Goal: Consume media (video, audio)

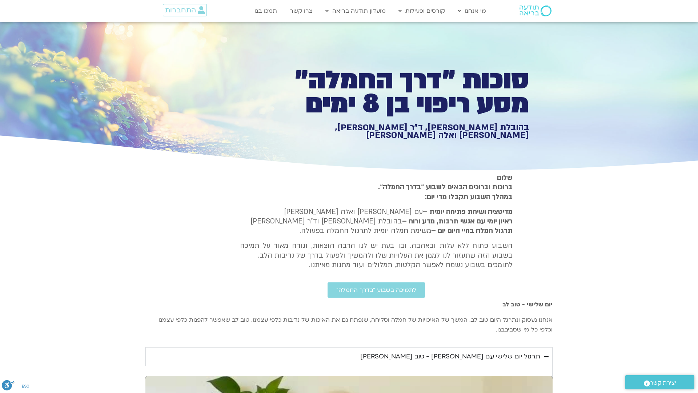
type input "851.4"
type input "1640.5"
type input "851.4"
type input "1640.5"
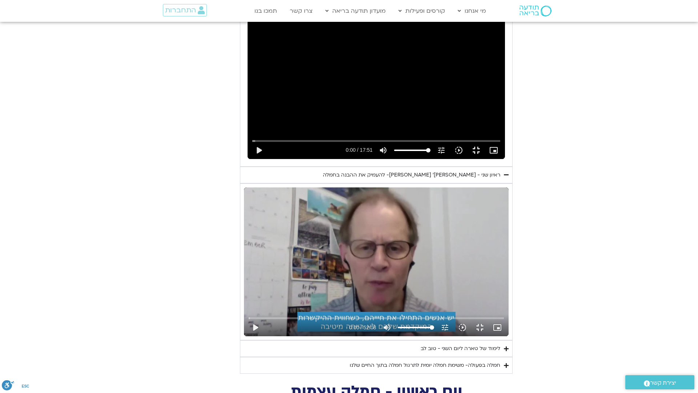
type input "851.4"
type input "1640.5"
type input "851.4"
type input "1640.5"
type input "851.4"
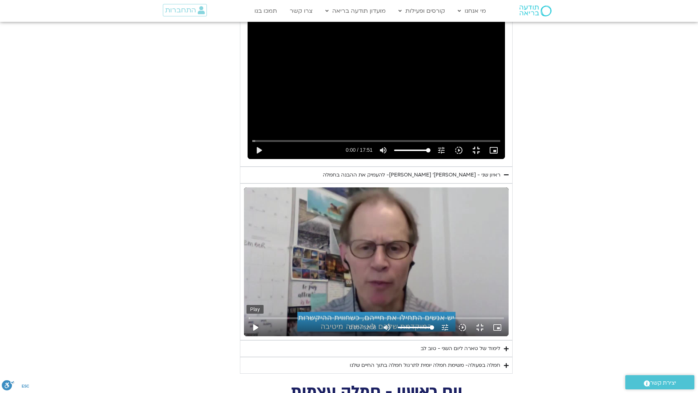
type input "1640.5"
type input "851.4"
type input "1640.5"
type input "851.4"
type input "1640.5"
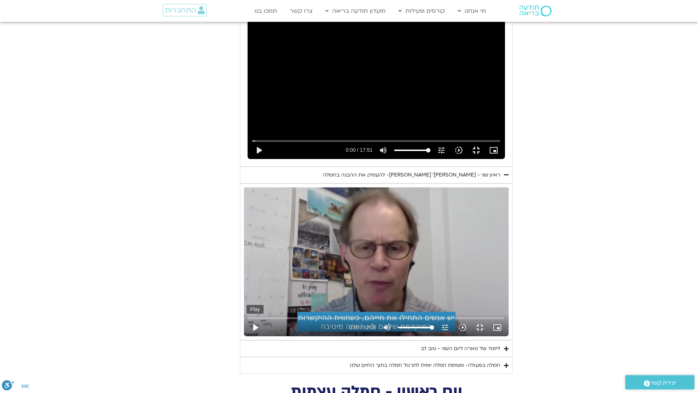
type input "851.4"
type input "1640.5"
type input "851.4"
type input "1640.5"
click at [247, 336] on button "play_arrow" at bounding box center [255, 327] width 17 height 17
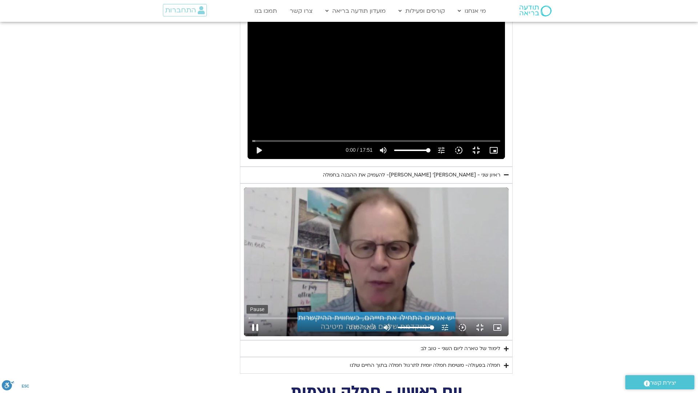
type input "851.4"
type input "1640.5"
type input "851.4"
type input "1640.5"
type input "851.4"
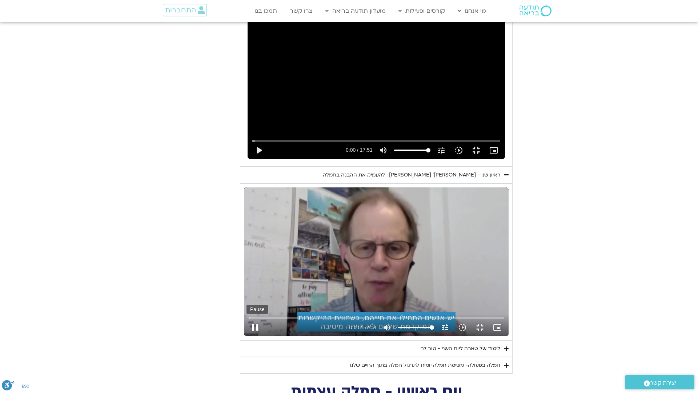
type input "1640.5"
type input "851.4"
type input "1640.5"
type input "851.4"
type input "1640.5"
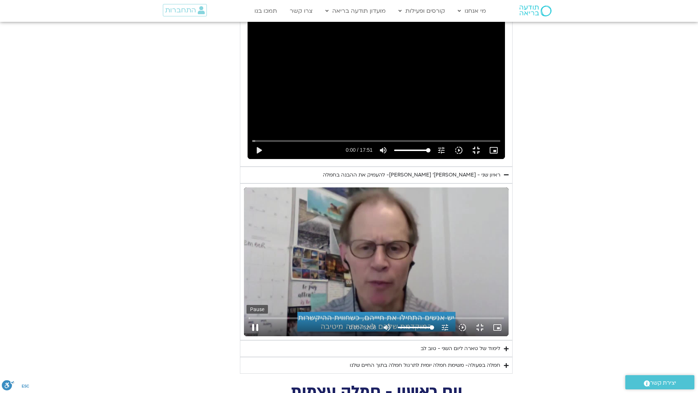
type input "851.4"
type input "1640.5"
type input "851.4"
type input "1640.5"
type input "851.4"
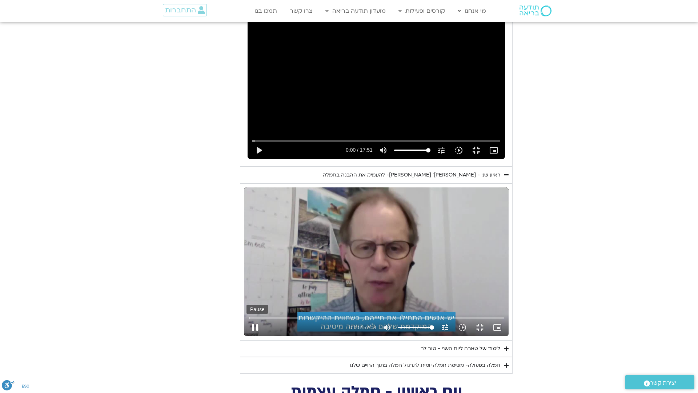
type input "1640.5"
type input "851.4"
type input "1640.5"
type input "0.1"
type input "851.4"
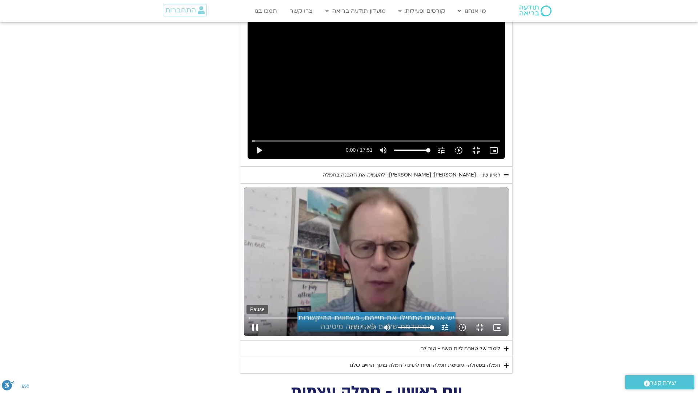
type input "1640.5"
type input "851.4"
type input "1640.5"
type input "851.4"
type input "1640.5"
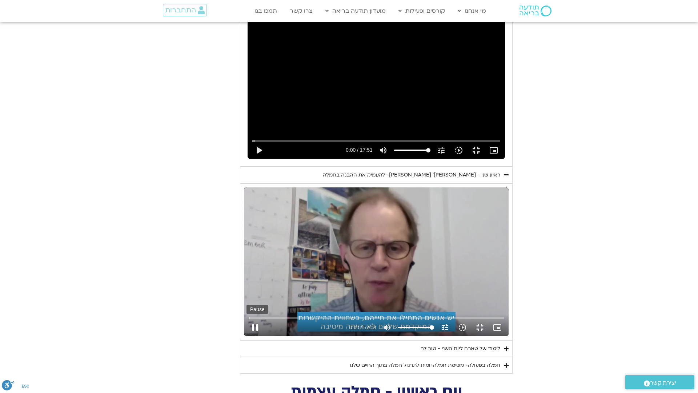
type input "851.4"
type input "1640.5"
type input "851.4"
type input "1640.5"
type input "851.4"
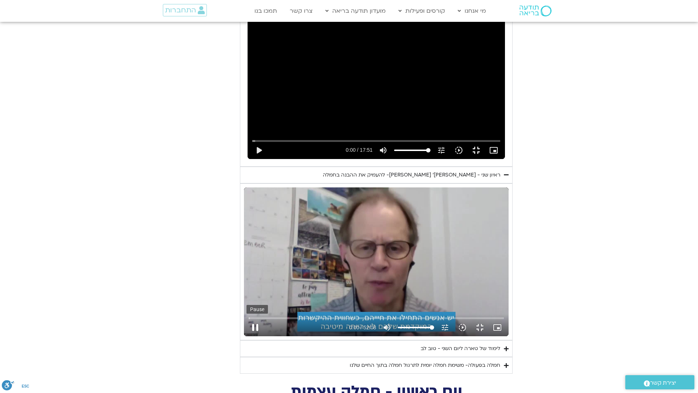
type input "1640.5"
type input "851.4"
type input "1640.5"
type input "851.4"
type input "1640.5"
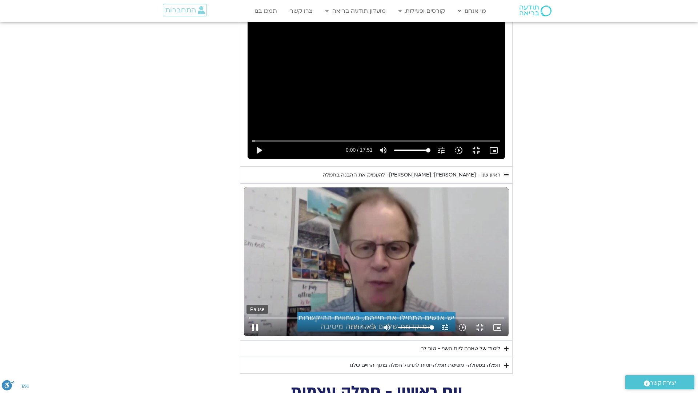
type input "851.4"
type input "1640.5"
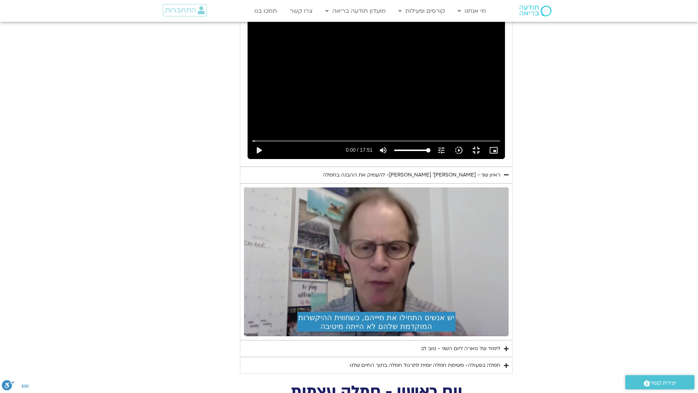
type input "851.4"
type input "1640.5"
type input "851.4"
type input "1640.5"
type input "851.4"
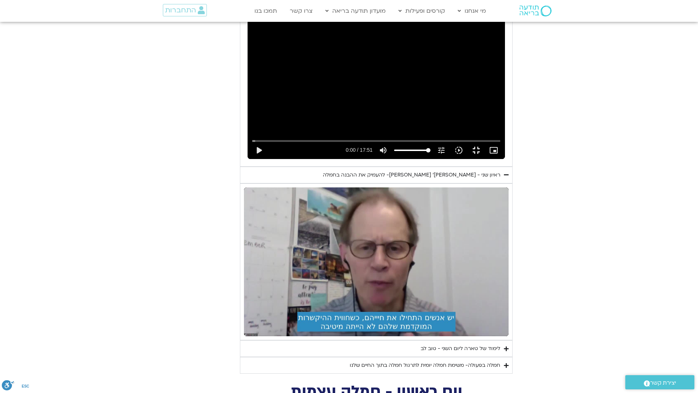
type input "1640.5"
type input "851.4"
type input "1640.5"
type input "851.4"
type input "1640.5"
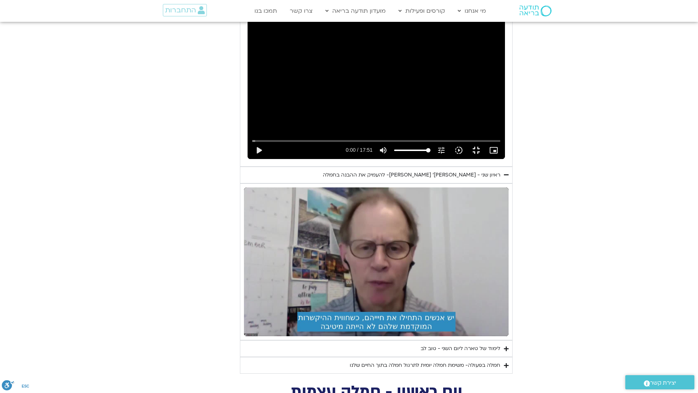
type input "851.4"
type input "1640.5"
type input "851.4"
type input "1640.5"
type input "851.4"
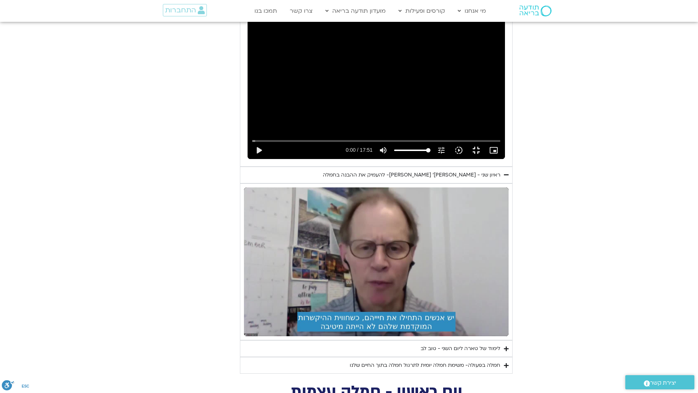
type input "1640.5"
type input "851.4"
type input "1640.5"
type input "851.4"
type input "1640.5"
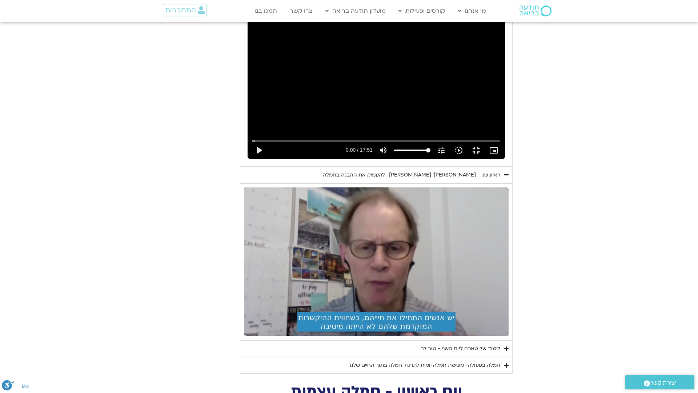
type input "851.4"
type input "1640.5"
type input "851.4"
type input "1640.5"
type input "851.4"
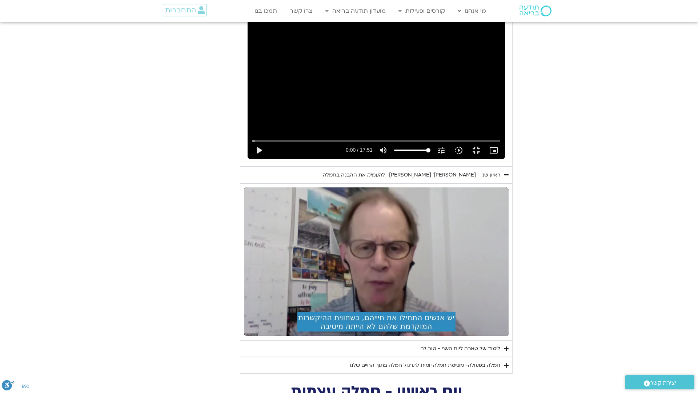
type input "1640.5"
type input "851.4"
type input "1640.5"
type input "851.4"
type input "1640.5"
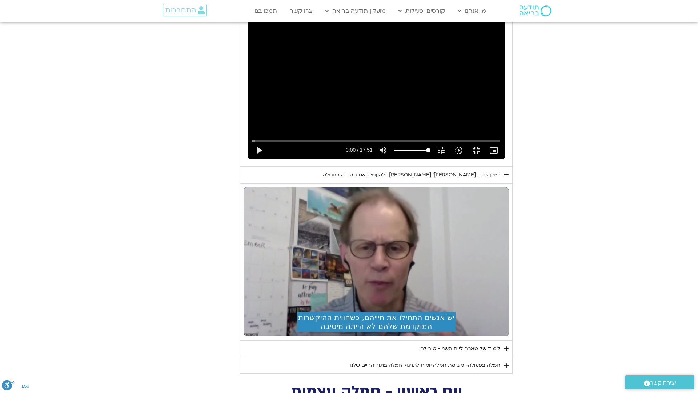
type input "851.4"
type input "1640.5"
type input "851.4"
type input "1640.5"
type input "851.4"
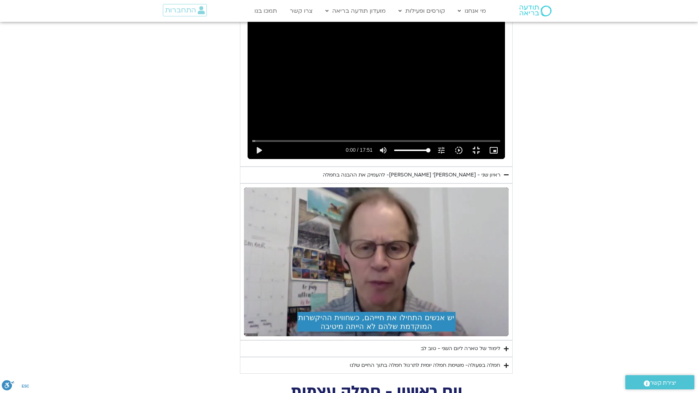
type input "1640.5"
type input "851.4"
type input "1640.5"
type input "851.4"
type input "1640.5"
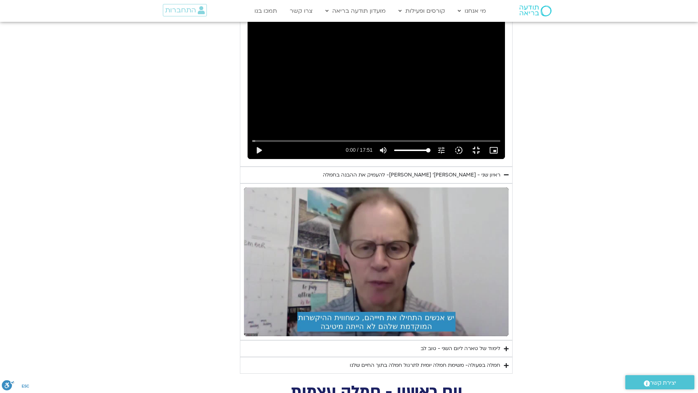
type input "851.4"
type input "1640.5"
type input "851.4"
type input "1640.5"
type input "851.4"
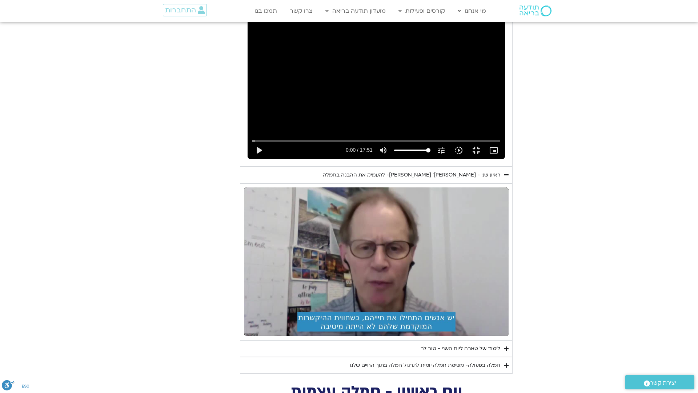
type input "1640.5"
type input "851.4"
type input "1640.5"
type input "851.4"
type input "1640.5"
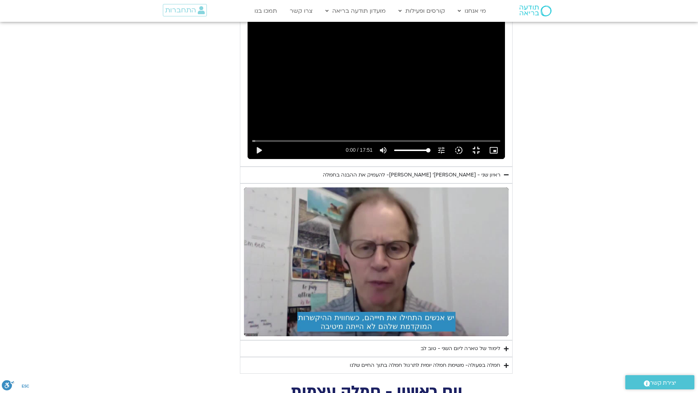
type input "851.4"
type input "1640.5"
type input "851.4"
type input "1640.5"
type input "851.4"
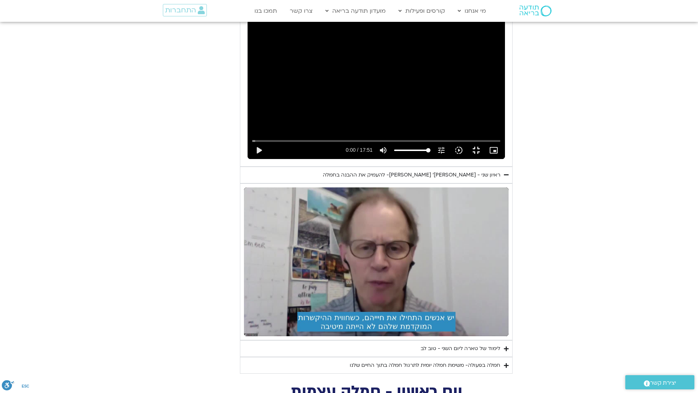
type input "1640.5"
type input "851.4"
type input "1640.5"
type input "851.4"
type input "1640.5"
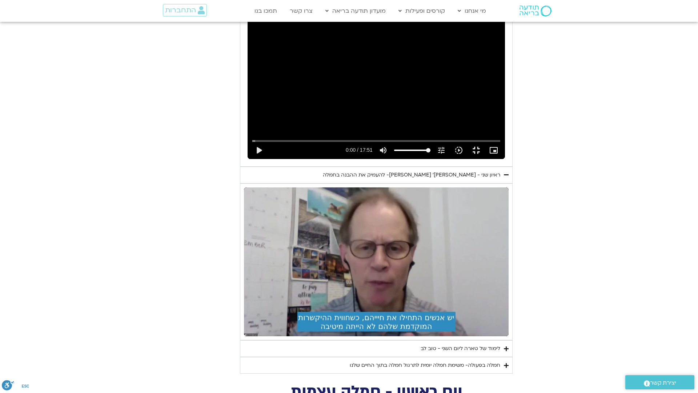
type input "851.4"
type input "1640.5"
type input "851.4"
type input "1640.5"
type input "851.4"
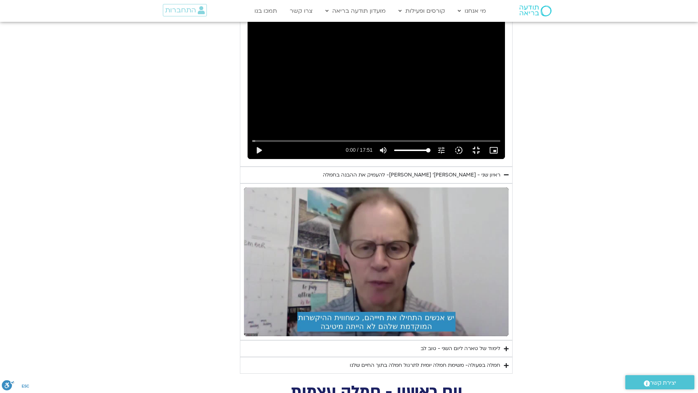
type input "1640.5"
type input "851.4"
type input "1640.5"
type input "851.4"
type input "1640.5"
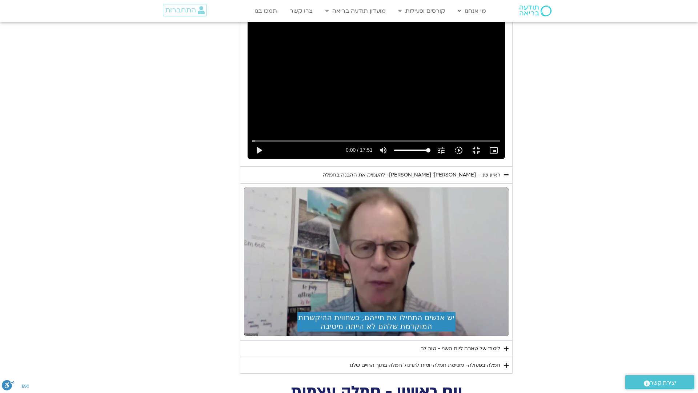
type input "851.4"
type input "1640.5"
type input "851.4"
type input "1640.5"
type input "851.4"
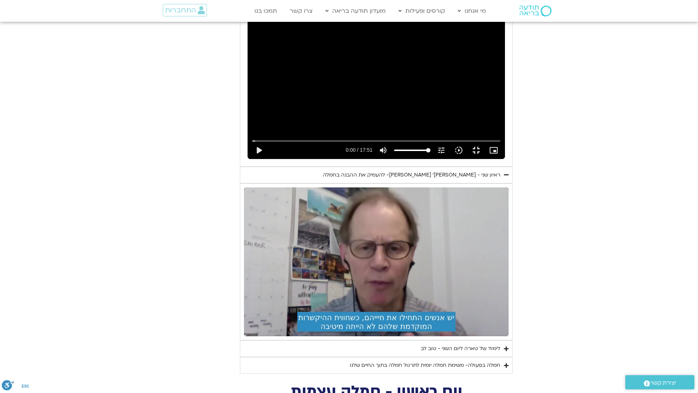
type input "1640.5"
type input "851.4"
type input "1640.5"
type input "851.4"
type input "1640.5"
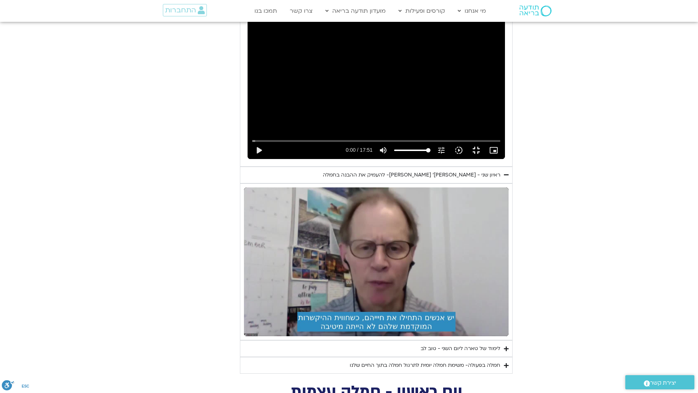
type input "851.4"
type input "1640.5"
type input "851.4"
type input "1640.5"
type input "851.4"
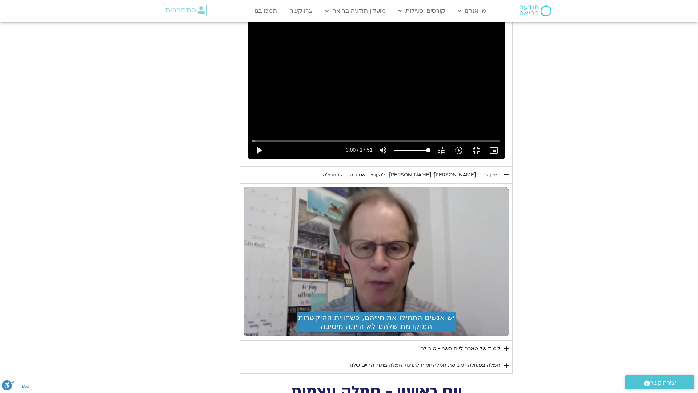
type input "1640.5"
type input "851.4"
type input "1640.5"
type input "851.4"
type input "1640.5"
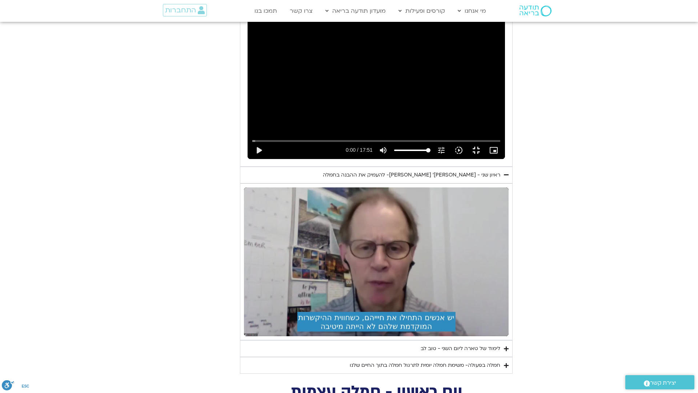
type input "851.4"
type input "1640.5"
type input "851.4"
type input "1640.5"
type input "851.4"
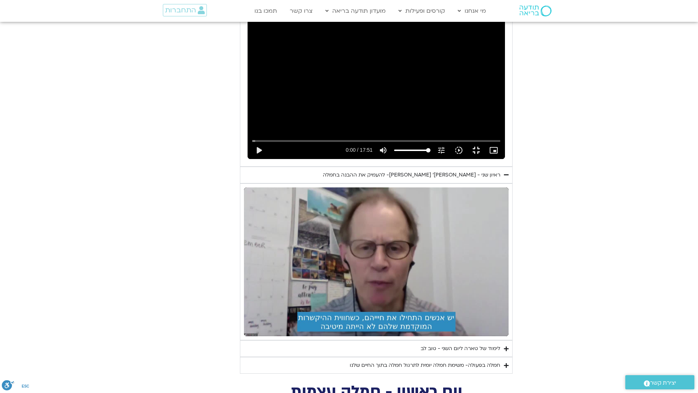
type input "1640.5"
type input "851.4"
type input "1640.5"
type input "851.4"
type input "1640.5"
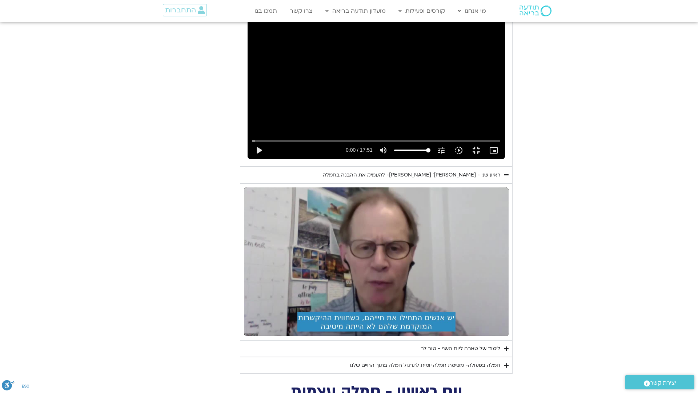
type input "851.4"
type input "1640.5"
type input "851.4"
type input "1640.5"
type input "851.4"
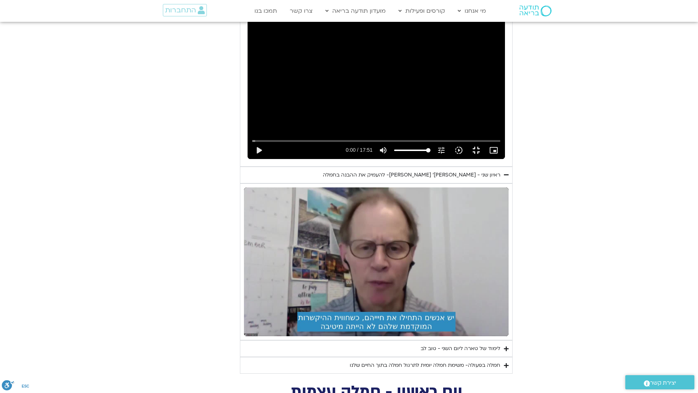
type input "1640.5"
type input "851.4"
type input "1640.5"
type input "851.4"
type input "1640.5"
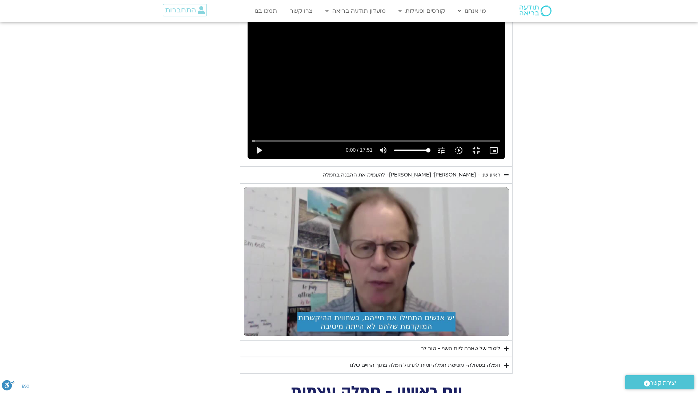
type input "851.4"
type input "1640.5"
type input "851.4"
type input "1640.5"
type input "851.4"
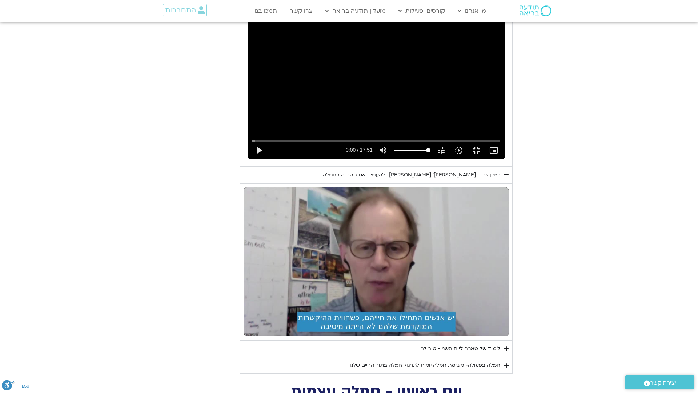
type input "1640.5"
type input "851.4"
type input "1640.5"
type input "851.4"
type input "1640.5"
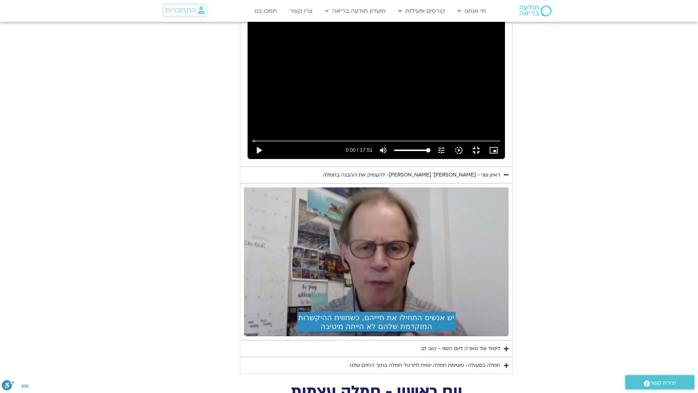
type input "851.4"
type input "1640.5"
type input "851.4"
type input "1640.5"
type input "851.4"
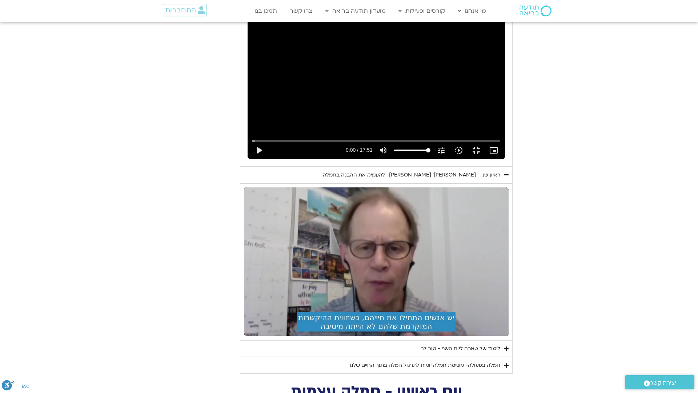
type input "1640.5"
type input "851.4"
type input "1640.5"
type input "851.4"
type input "1640.5"
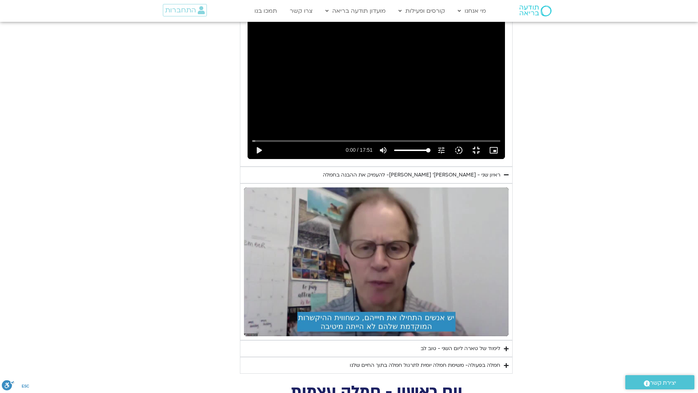
type input "851.4"
type input "1640.5"
type input "851.4"
type input "1640.5"
type input "851.4"
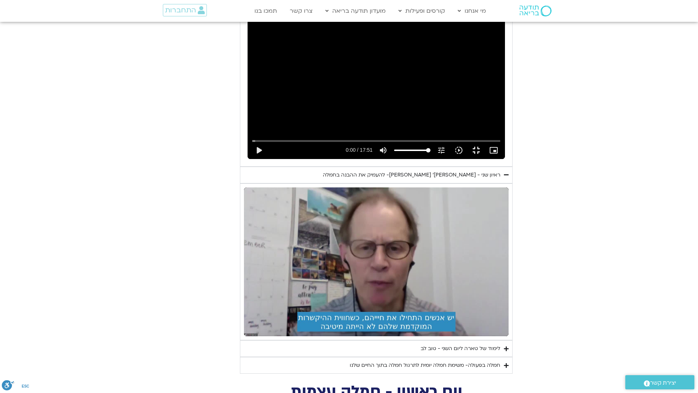
type input "1640.5"
type input "851.4"
type input "1640.5"
type input "851.4"
type input "1640.5"
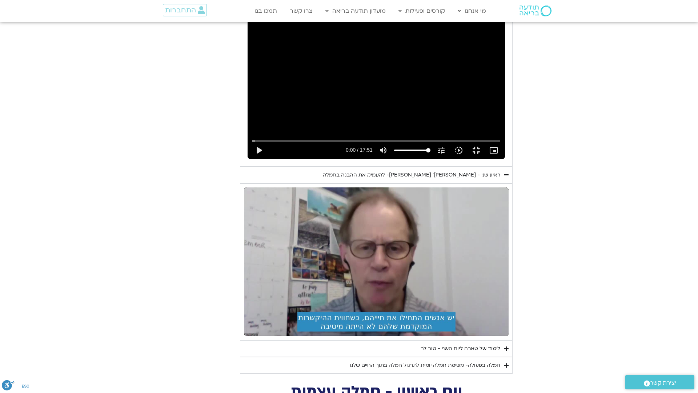
type input "851.4"
type input "1640.5"
type input "851.4"
type input "1640.5"
type input "851.4"
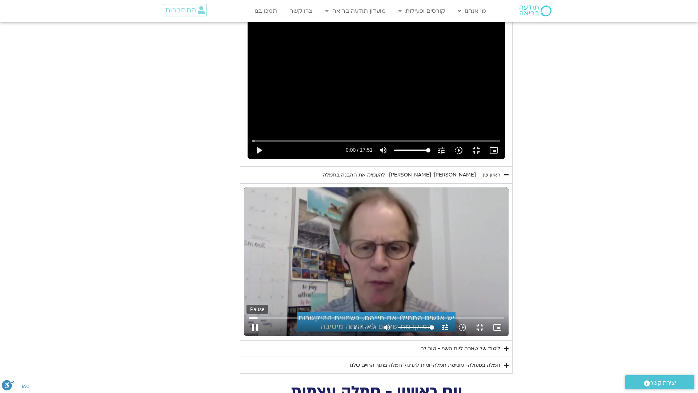
click at [247, 336] on button "pause" at bounding box center [255, 327] width 17 height 17
click at [247, 336] on button "play_arrow" at bounding box center [255, 327] width 17 height 17
click at [247, 336] on button "pause" at bounding box center [255, 327] width 17 height 17
click at [247, 336] on button "play_arrow" at bounding box center [255, 327] width 17 height 17
click at [247, 336] on button "pause" at bounding box center [255, 327] width 17 height 17
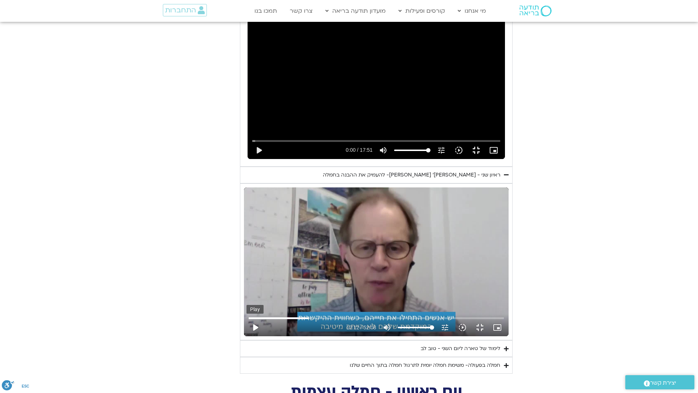
click at [247, 336] on button "play_arrow" at bounding box center [255, 327] width 17 height 17
click at [247, 336] on button "pause" at bounding box center [255, 327] width 17 height 17
click at [247, 336] on button "play_arrow" at bounding box center [255, 327] width 17 height 17
click at [244, 249] on div "Skip Ad 4:59 pause 19:05 / 52:08 volume_up Mute tune Resolution Auto 720p slow_…" at bounding box center [376, 261] width 265 height 149
click at [247, 336] on button "play_arrow" at bounding box center [255, 327] width 17 height 17
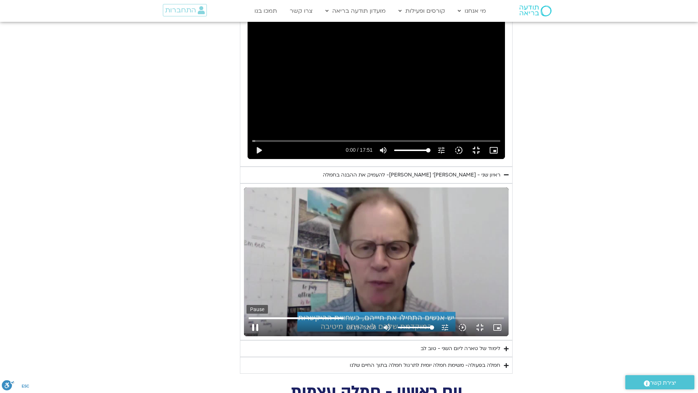
click at [247, 336] on button "pause" at bounding box center [255, 327] width 17 height 17
click at [247, 336] on button "play_arrow" at bounding box center [255, 327] width 17 height 17
click at [489, 336] on button "fullscreen_exit" at bounding box center [479, 327] width 17 height 17
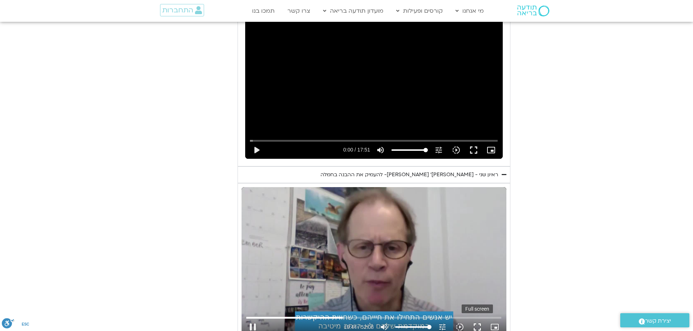
click at [477, 319] on button "fullscreen" at bounding box center [476, 327] width 17 height 17
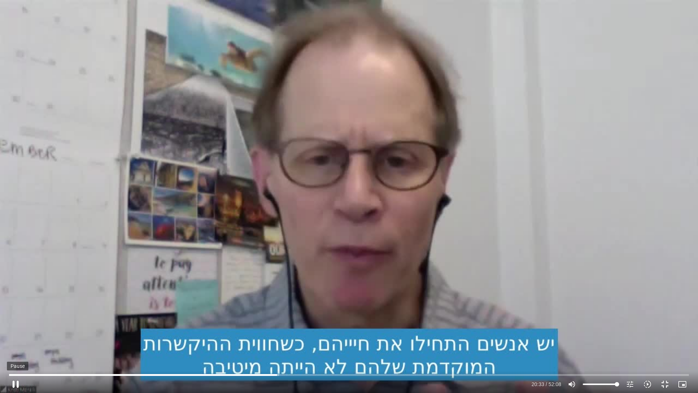
click at [16, 383] on button "pause" at bounding box center [15, 383] width 17 height 17
click at [15, 381] on button "play_arrow" at bounding box center [15, 383] width 17 height 17
click at [14, 384] on button "pause" at bounding box center [15, 383] width 17 height 17
click at [19, 383] on button "play_arrow" at bounding box center [15, 383] width 17 height 17
click at [17, 383] on button "pause" at bounding box center [15, 383] width 17 height 17
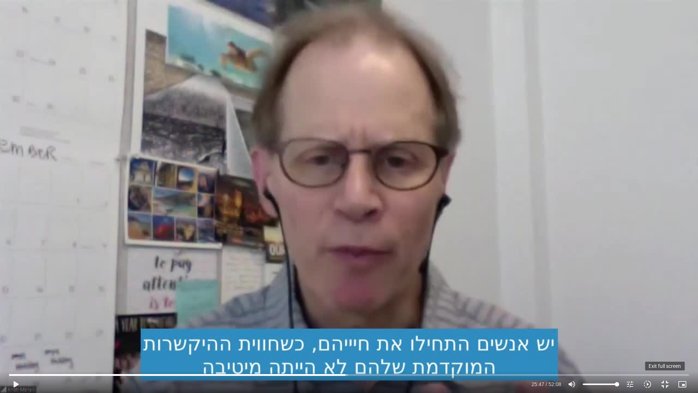
click at [665, 385] on button "fullscreen_exit" at bounding box center [664, 383] width 17 height 17
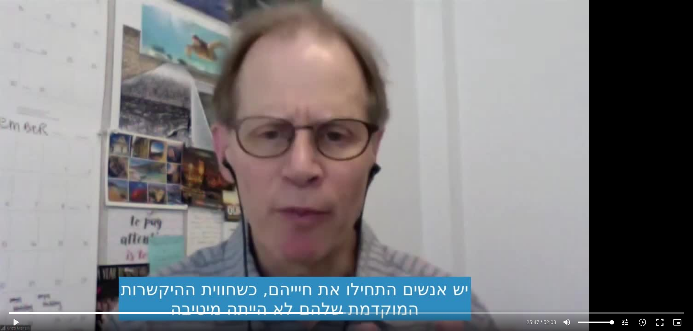
scroll to position [2109, 0]
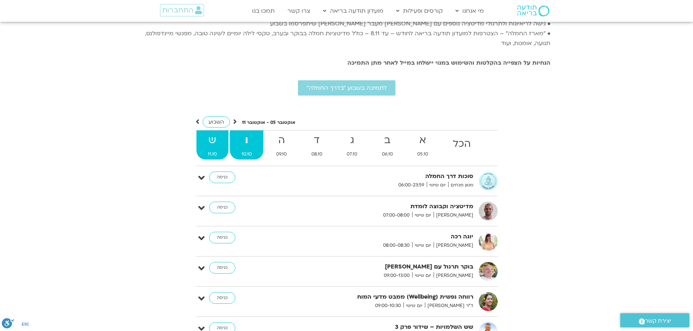
click at [229, 132] on strong "ש" at bounding box center [212, 140] width 32 height 16
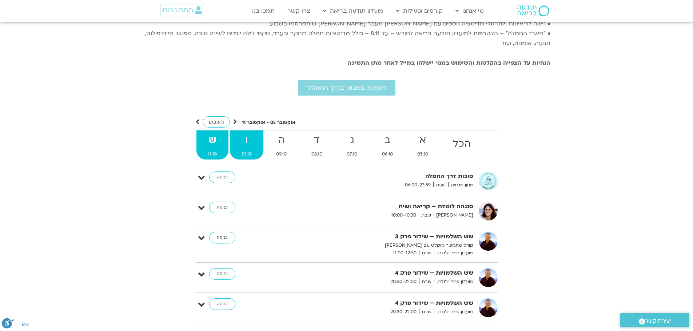
click at [263, 132] on strong "ו" at bounding box center [246, 140] width 33 height 16
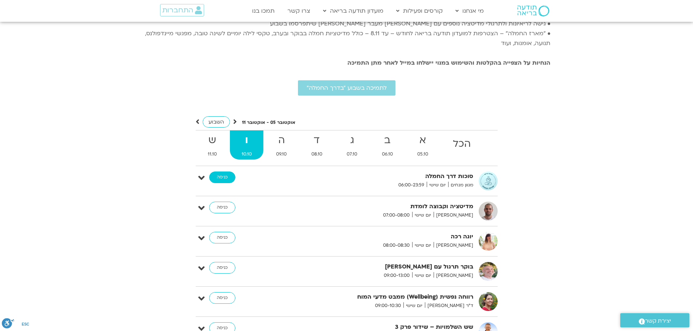
click at [235, 172] on link "כניסה" at bounding box center [222, 178] width 26 height 12
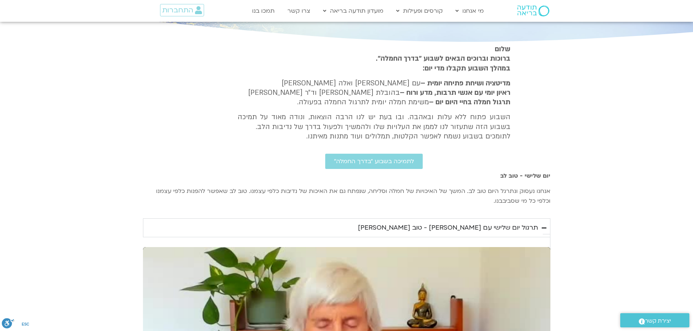
scroll to position [37, 0]
